Goal: Information Seeking & Learning: Learn about a topic

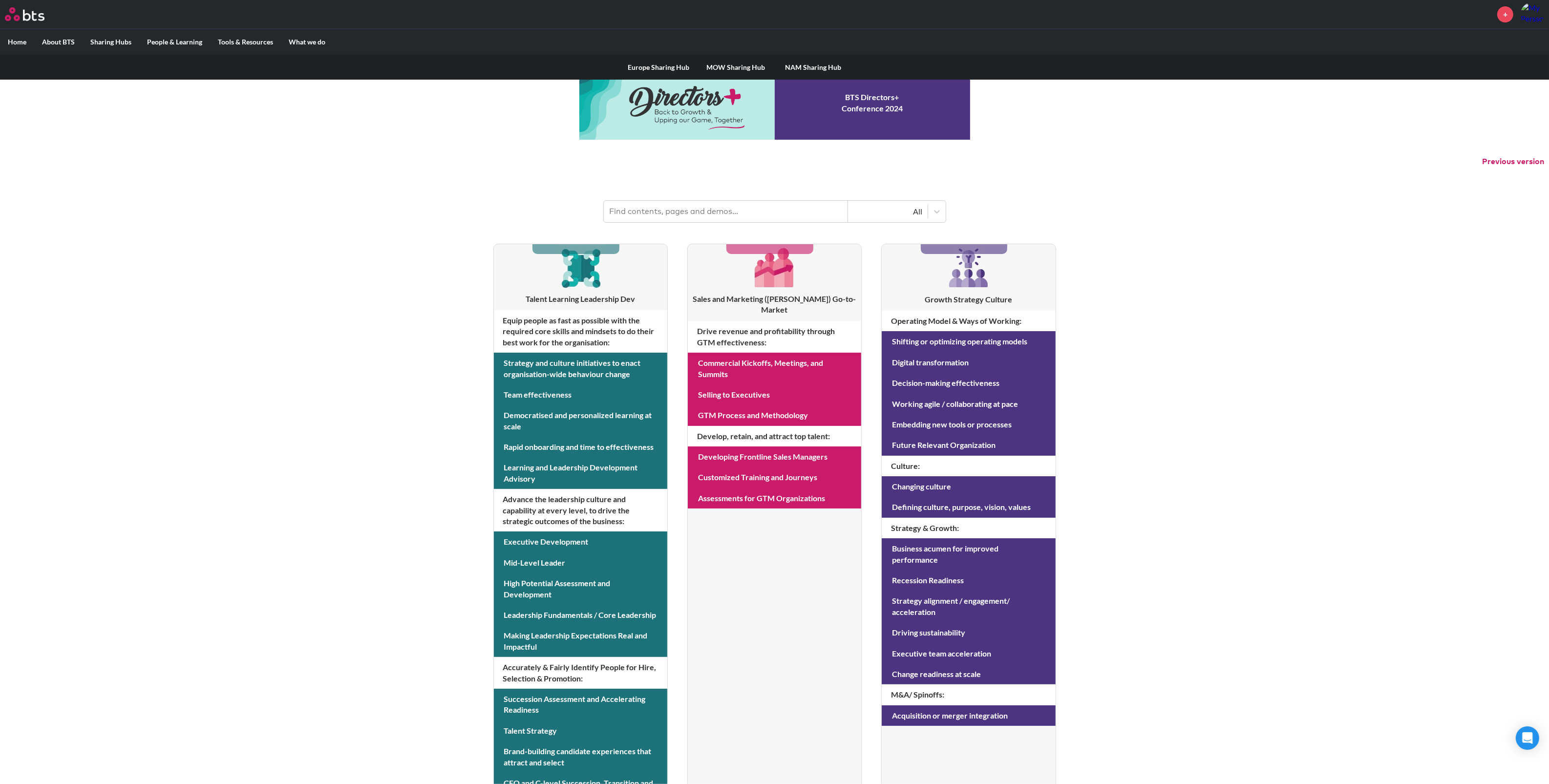
click at [647, 70] on link "Europe Sharing Hub" at bounding box center [658, 68] width 77 height 26
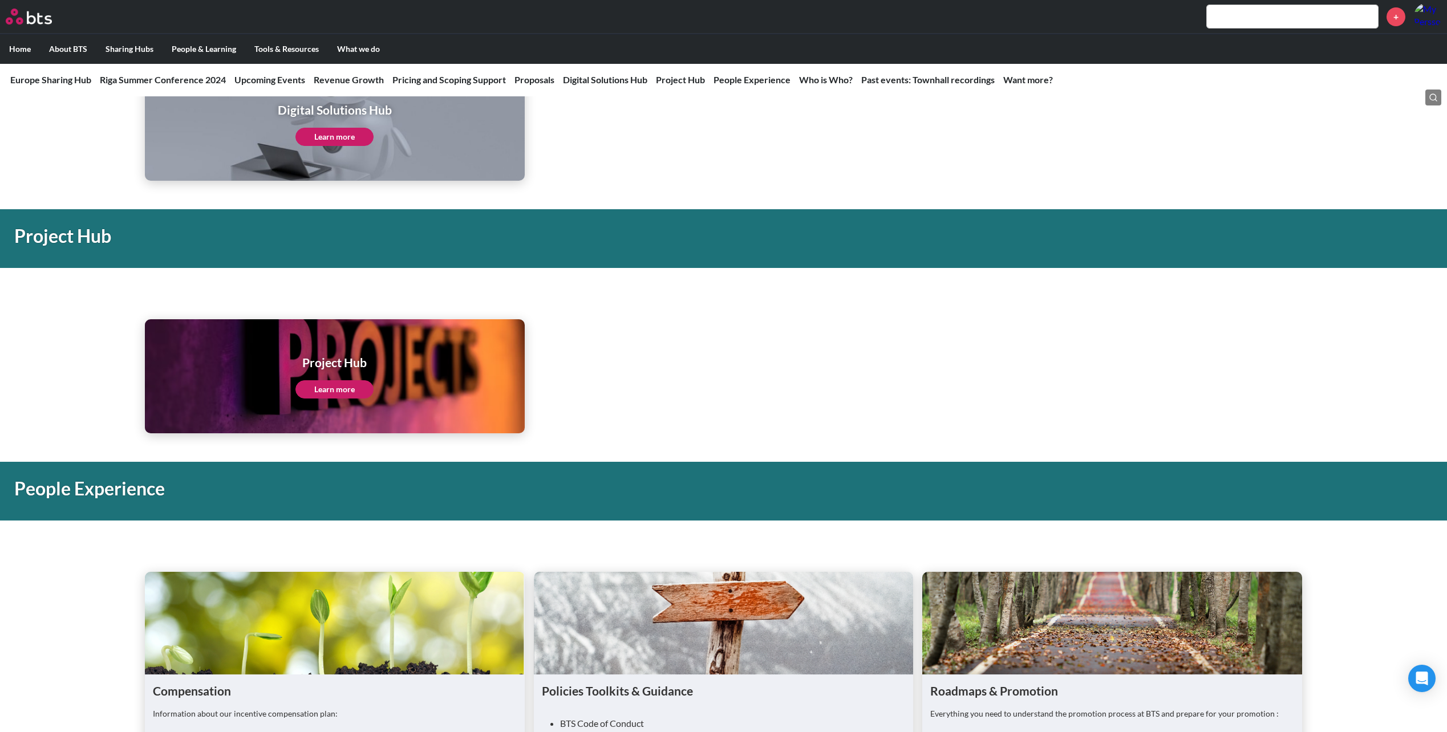
scroll to position [2111, 0]
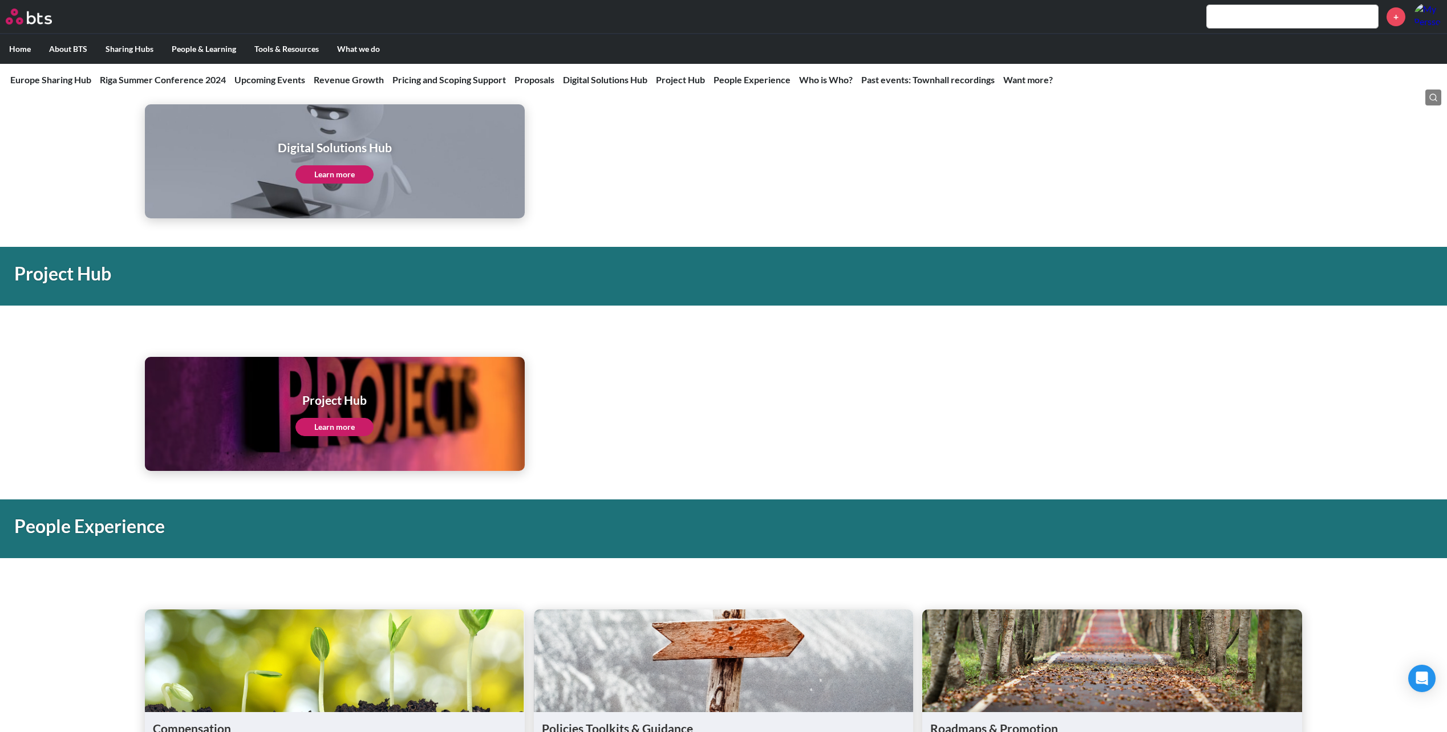
click at [332, 425] on link "Learn more" at bounding box center [335, 427] width 78 height 18
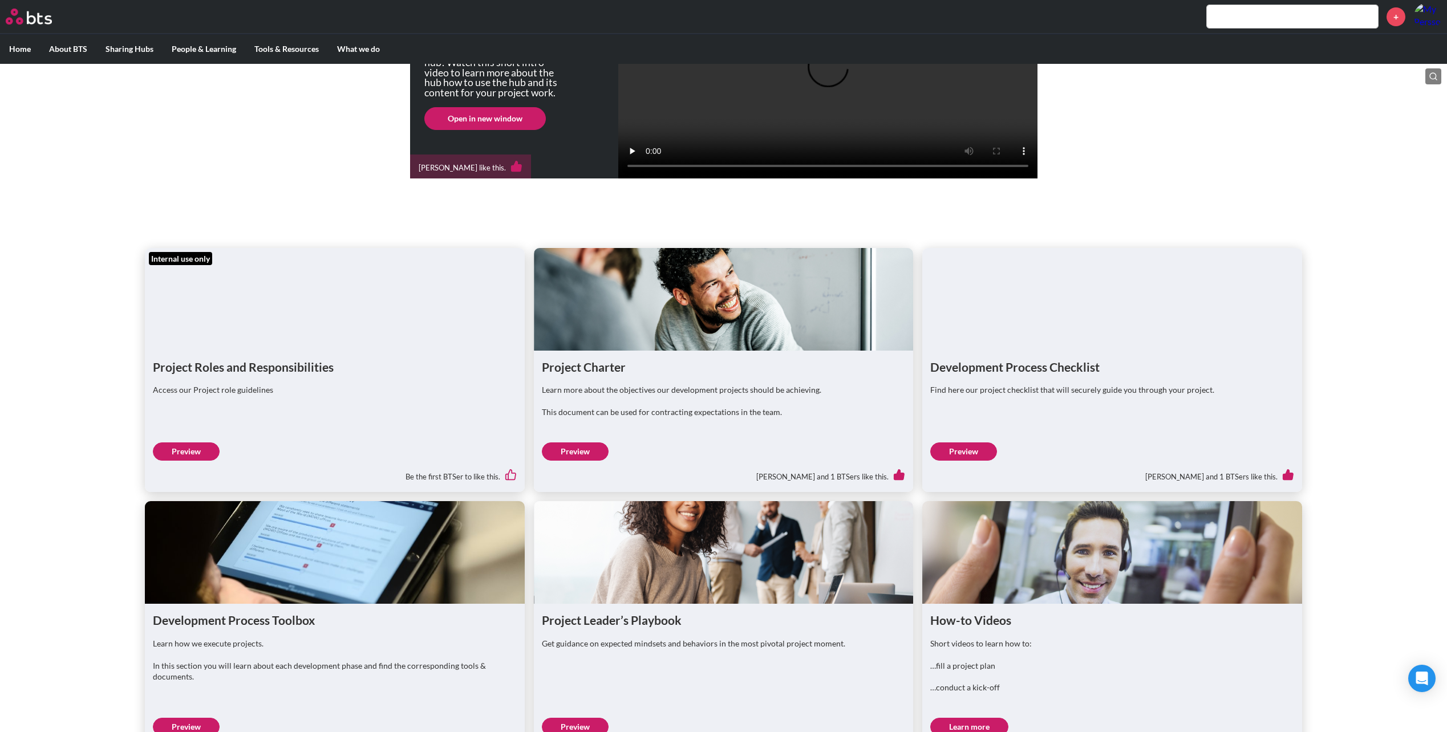
scroll to position [228, 0]
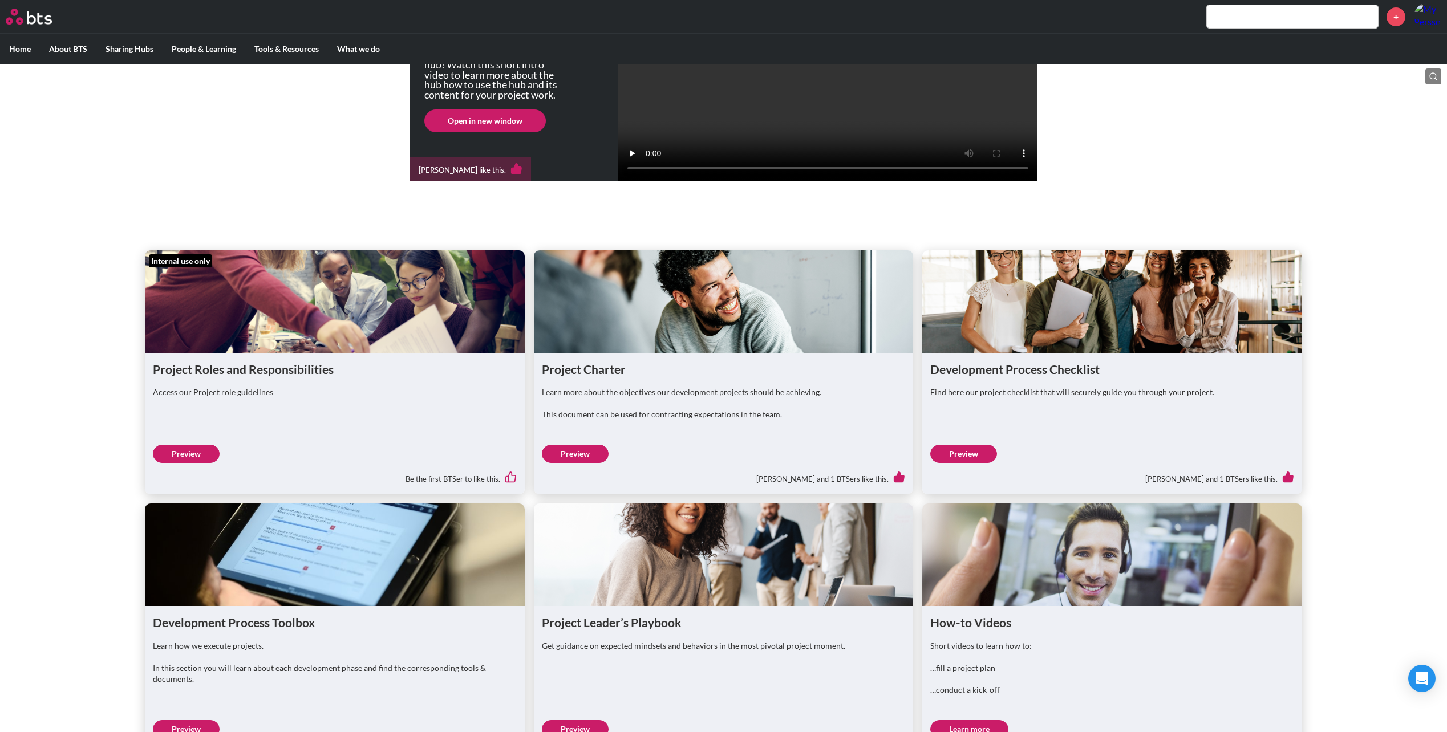
click at [182, 463] on link "Preview" at bounding box center [186, 454] width 67 height 18
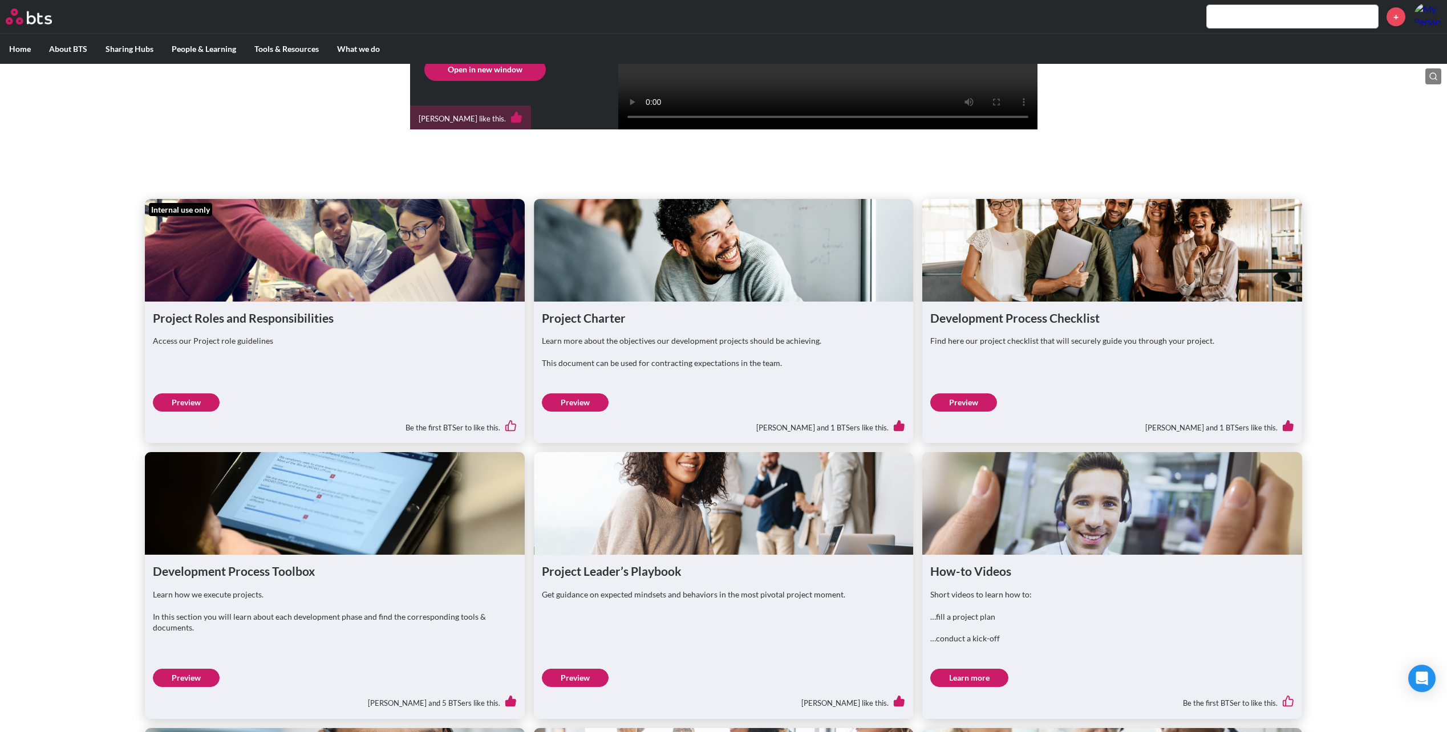
scroll to position [456, 0]
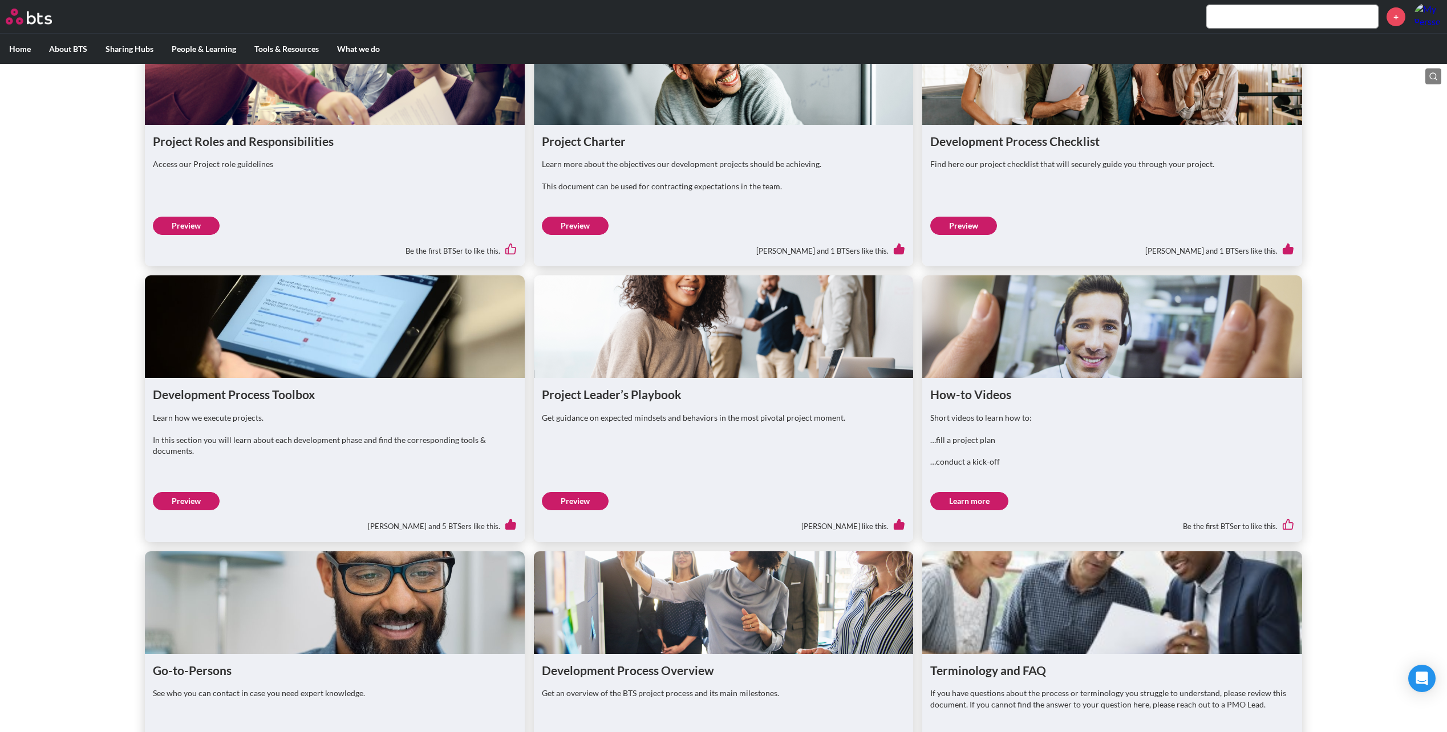
click at [582, 235] on link "Preview" at bounding box center [575, 226] width 67 height 18
click at [961, 235] on link "Preview" at bounding box center [963, 226] width 67 height 18
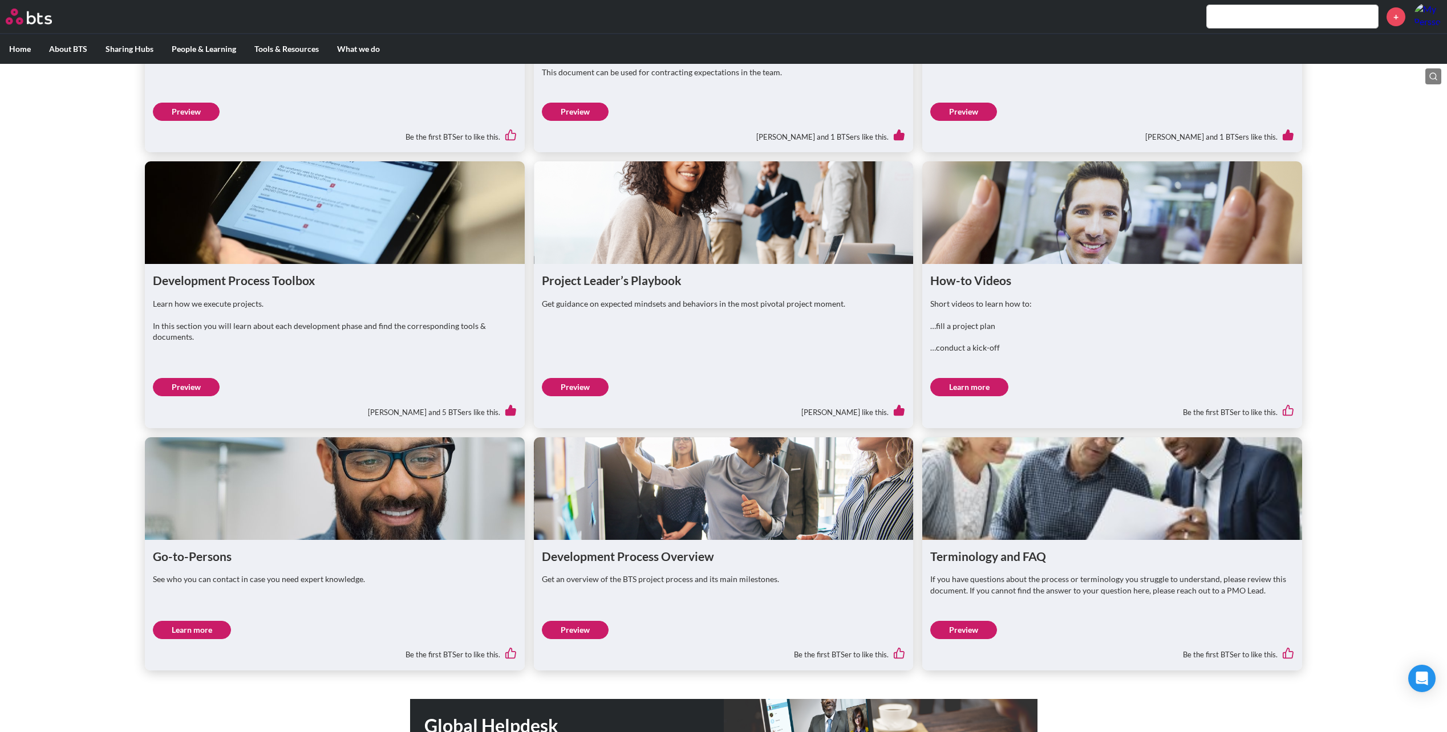
click at [584, 396] on link "Preview" at bounding box center [575, 387] width 67 height 18
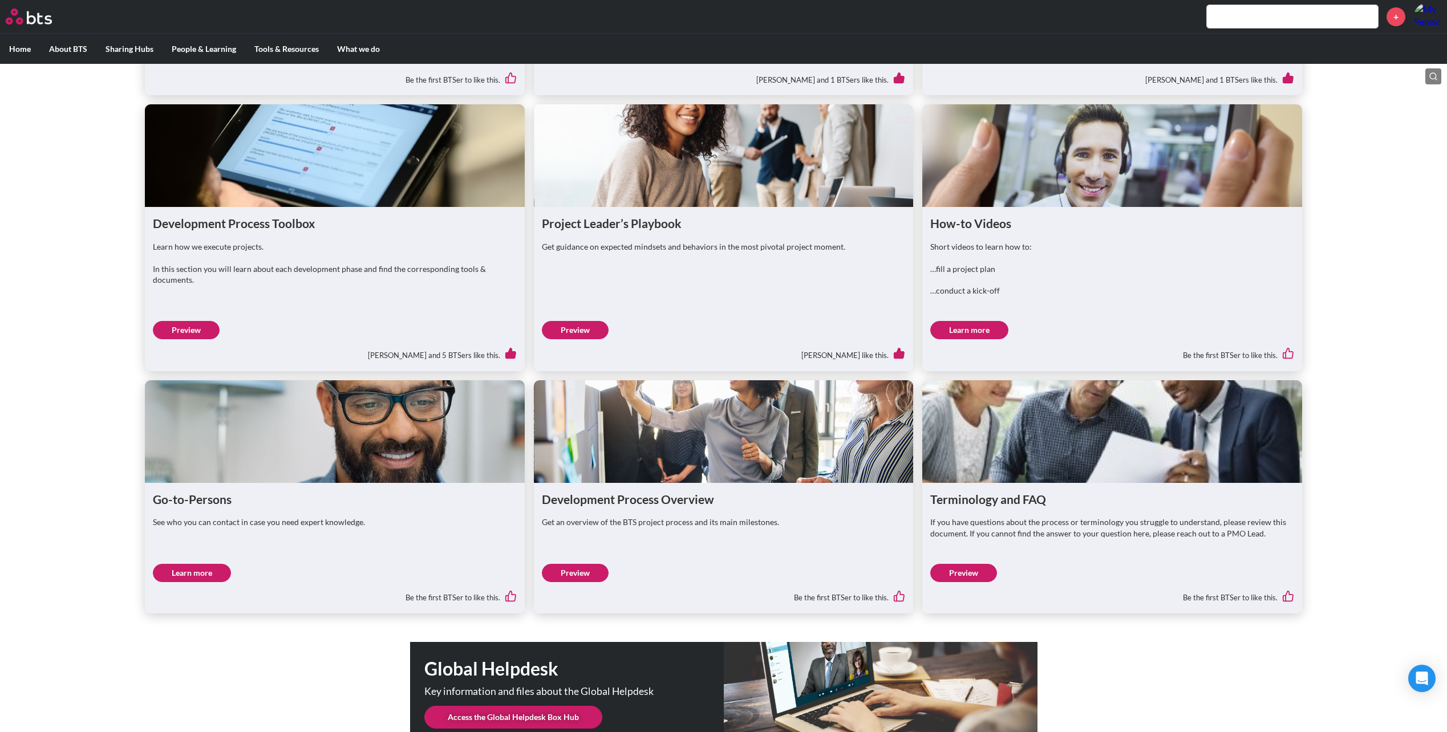
scroll to position [685, 0]
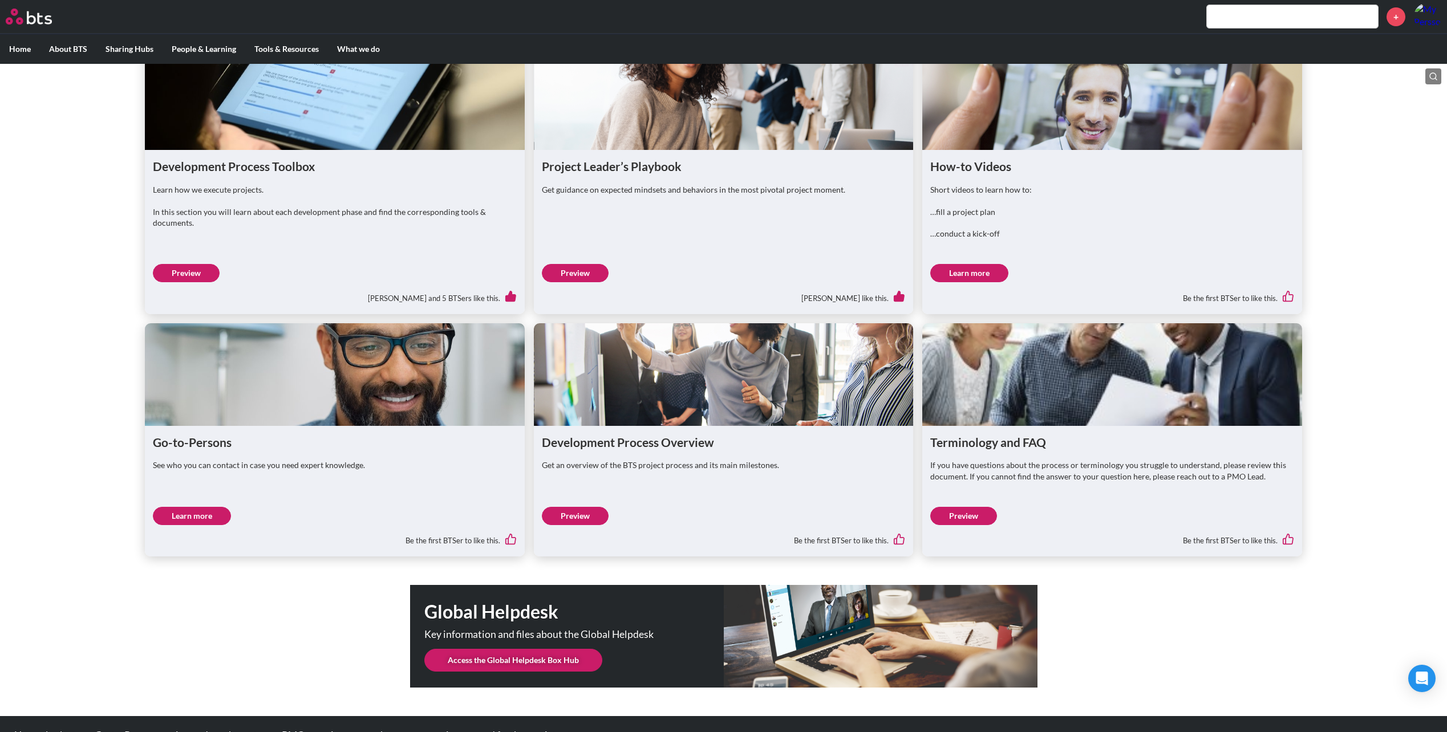
click at [580, 525] on link "Preview" at bounding box center [575, 516] width 67 height 18
